Goal: Book appointment/travel/reservation

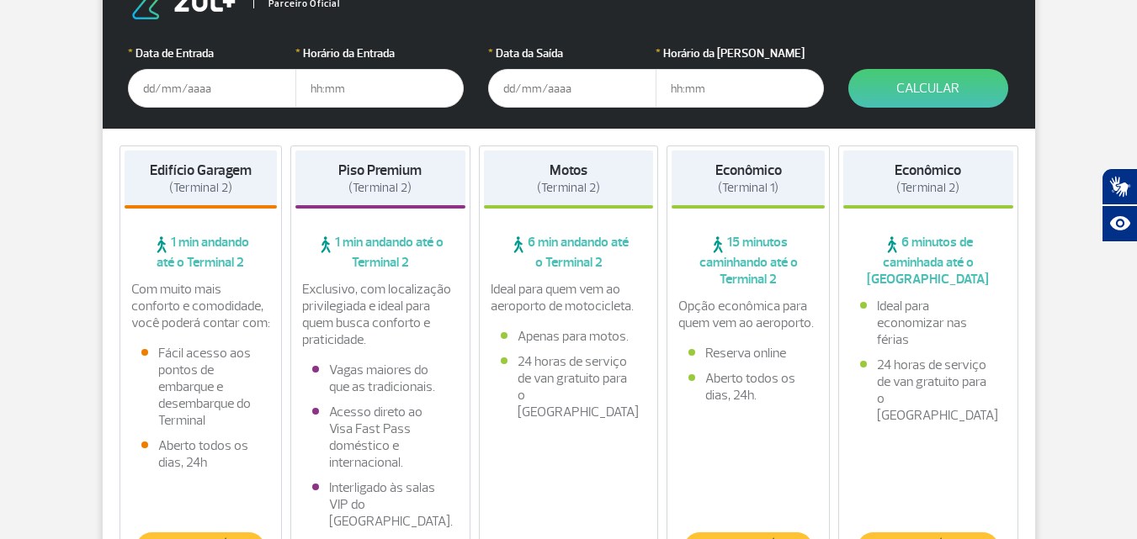
scroll to position [252, 0]
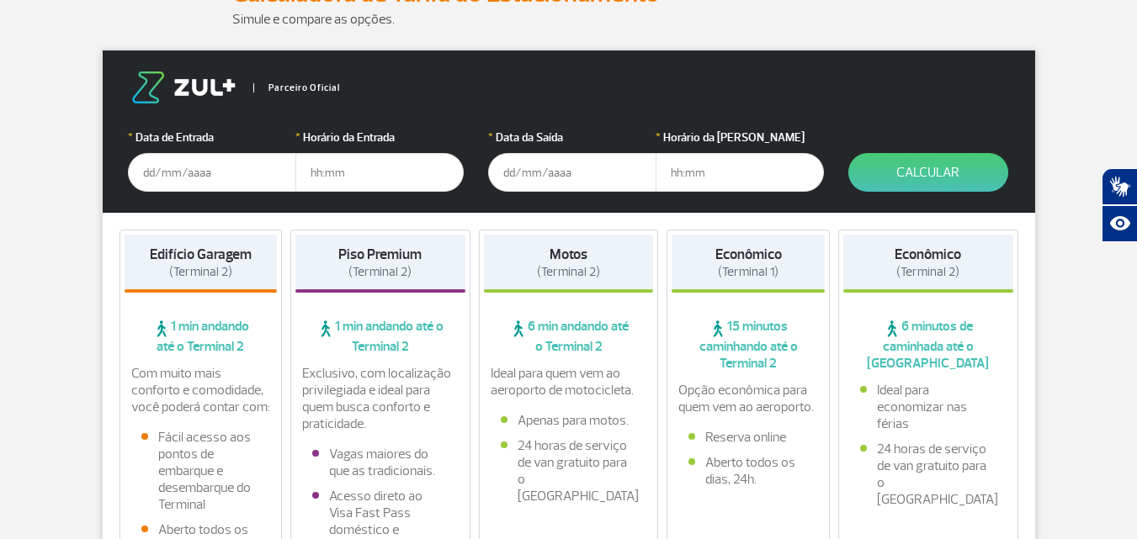
click at [191, 183] on input "text" at bounding box center [212, 172] width 168 height 39
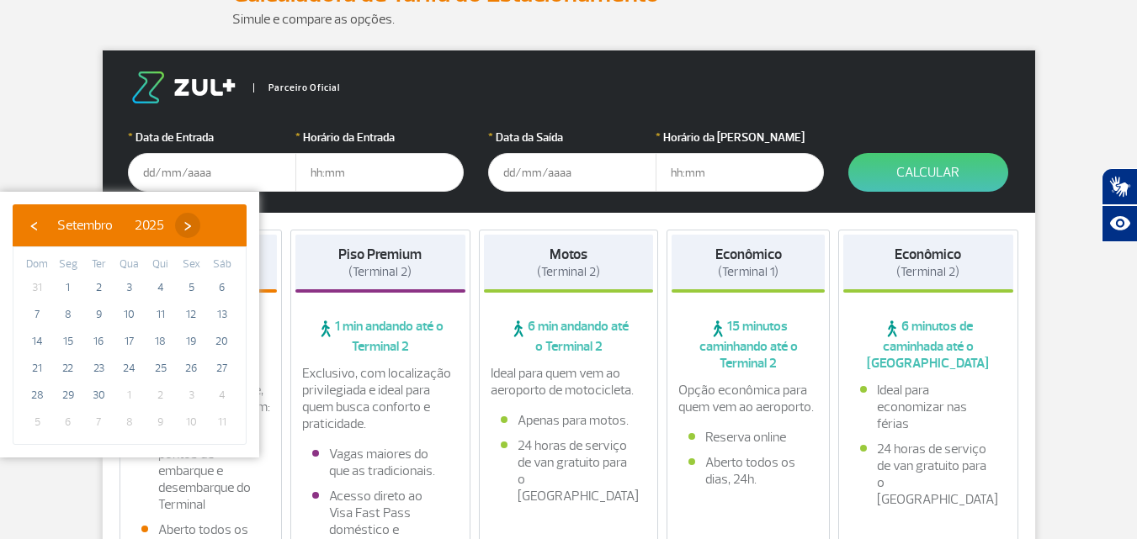
click at [200, 227] on span "›" at bounding box center [187, 225] width 25 height 25
click at [96, 318] on span "7" at bounding box center [98, 314] width 27 height 27
type input "[DATE]"
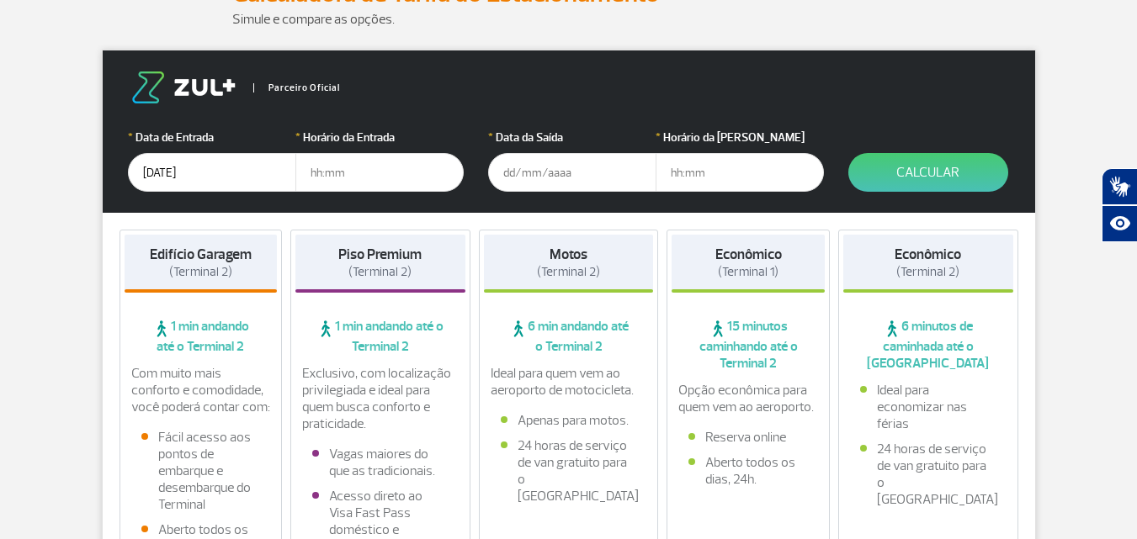
click at [371, 171] on input "text" at bounding box center [379, 172] width 168 height 39
click at [365, 172] on input "22" at bounding box center [379, 172] width 168 height 39
type input "2"
type input "14:00"
click at [582, 170] on input "text" at bounding box center [572, 172] width 168 height 39
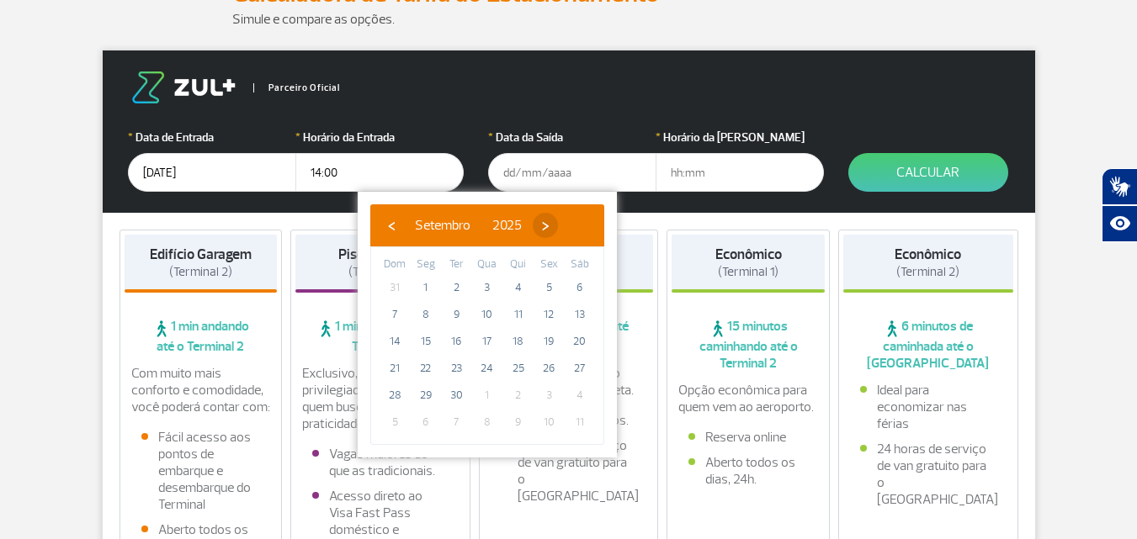
click at [558, 225] on span "›" at bounding box center [545, 225] width 25 height 25
click at [481, 370] on span "22" at bounding box center [487, 368] width 27 height 27
type input "[DATE]"
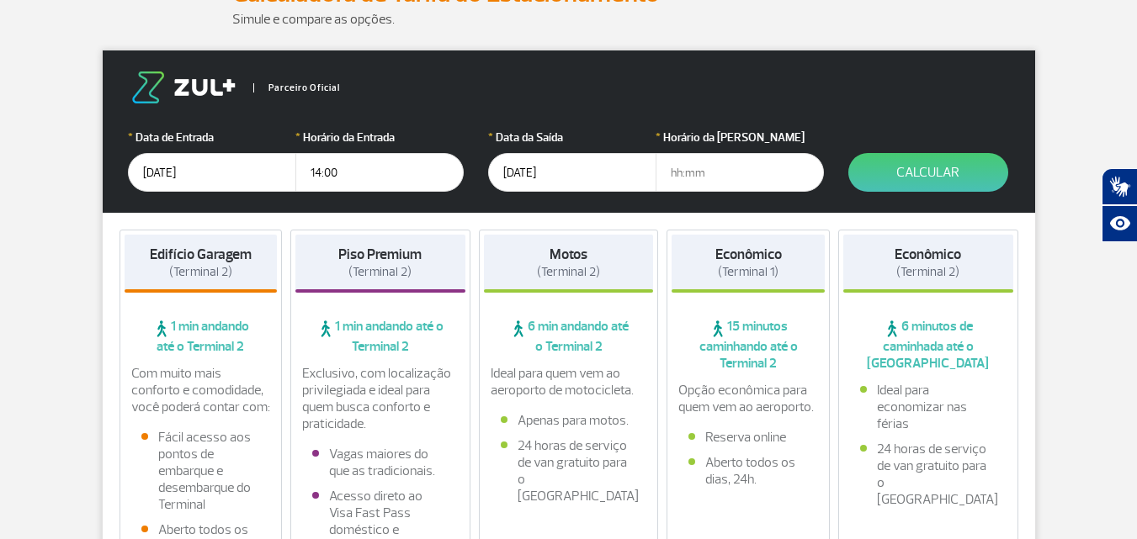
click at [721, 173] on input "text" at bounding box center [740, 172] width 168 height 39
type input "08:00"
click at [936, 177] on button "Calcular" at bounding box center [928, 172] width 160 height 39
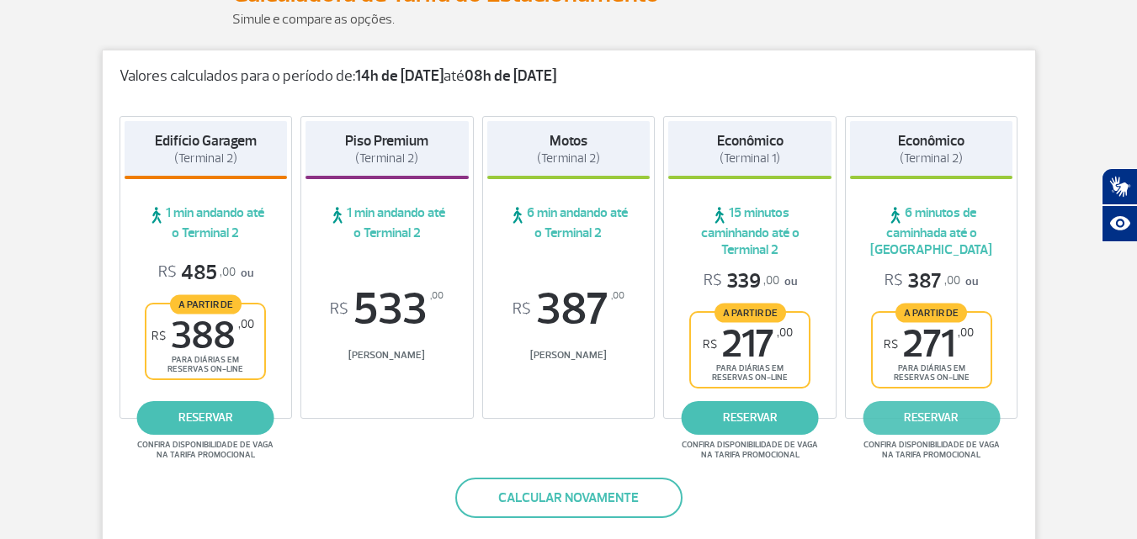
click at [934, 413] on link "reservar" at bounding box center [931, 418] width 137 height 34
